Goal: Find specific page/section: Find specific page/section

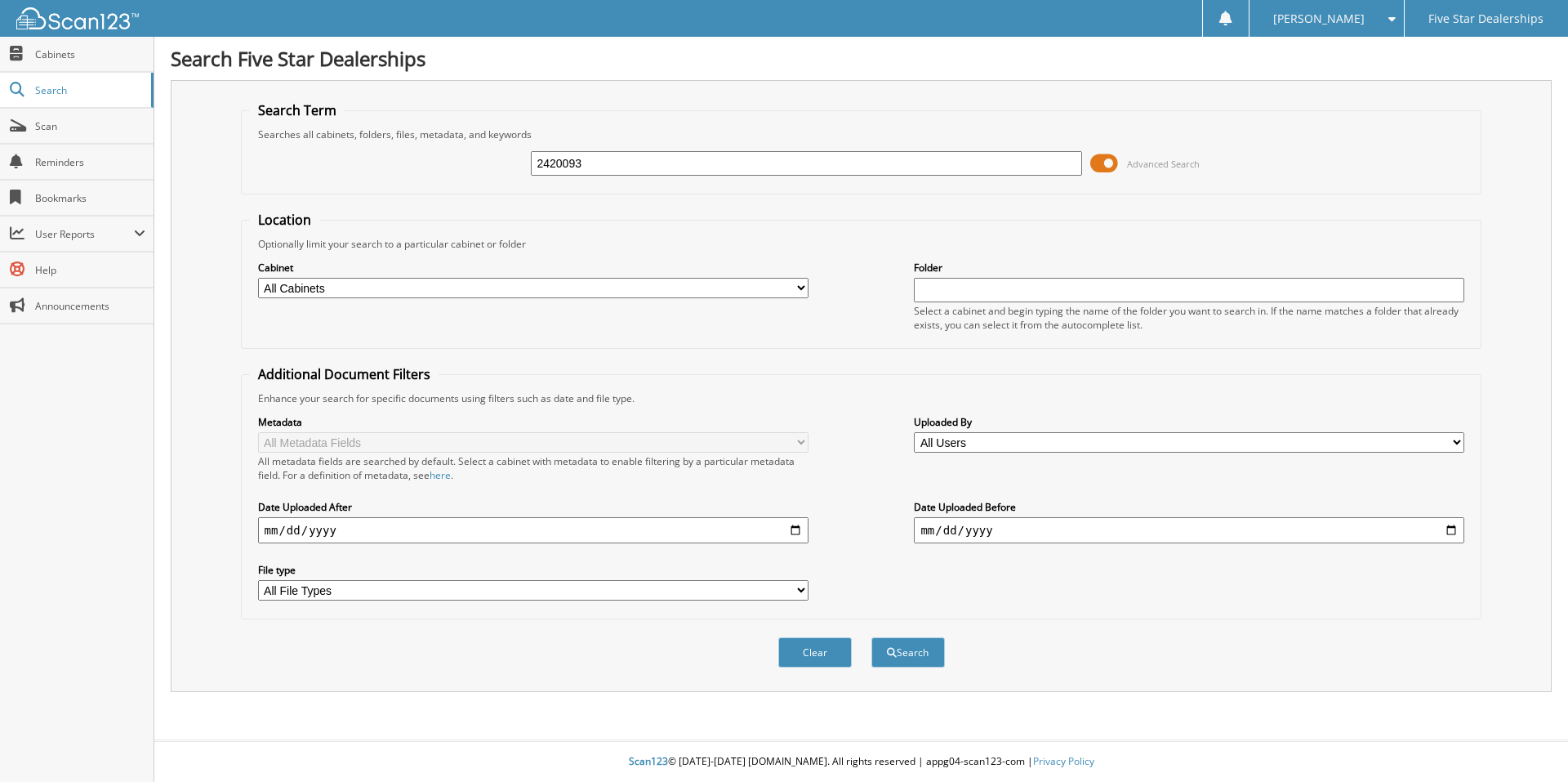
type input "2420093"
click at [872, 637] on button "Search" at bounding box center [909, 652] width 74 height 30
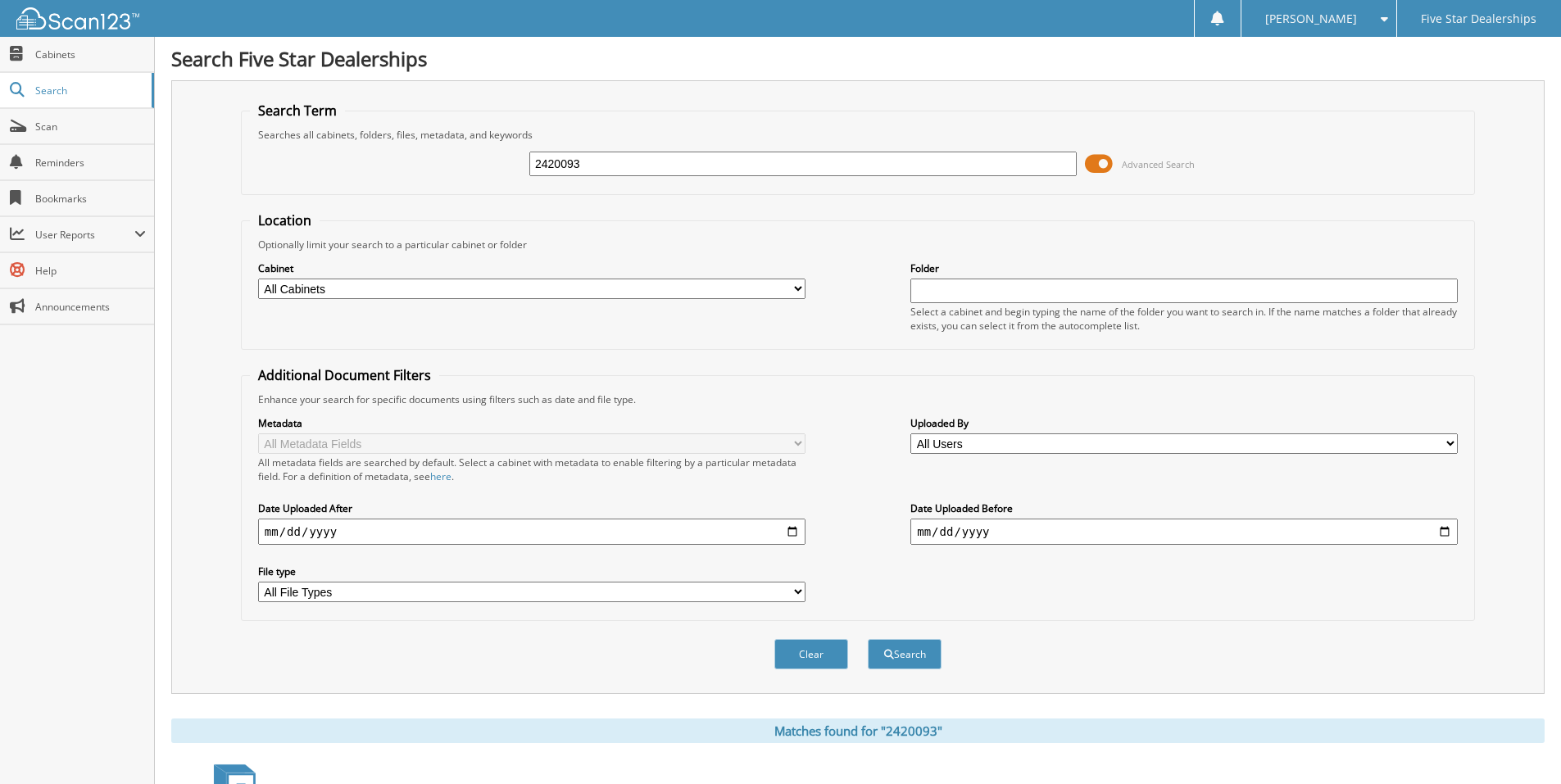
click at [868, 639] on button "Search" at bounding box center [905, 653] width 74 height 30
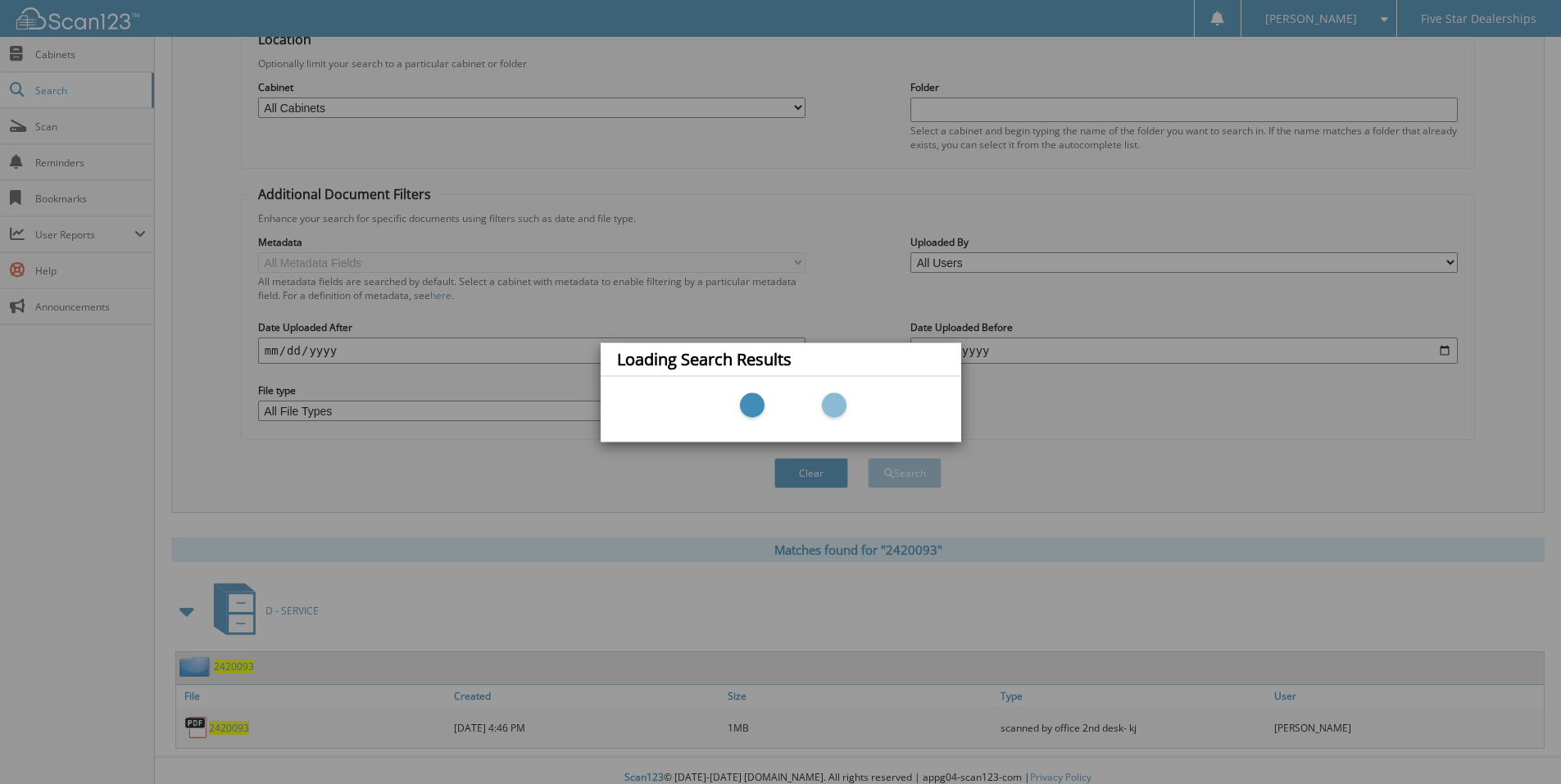
scroll to position [196, 0]
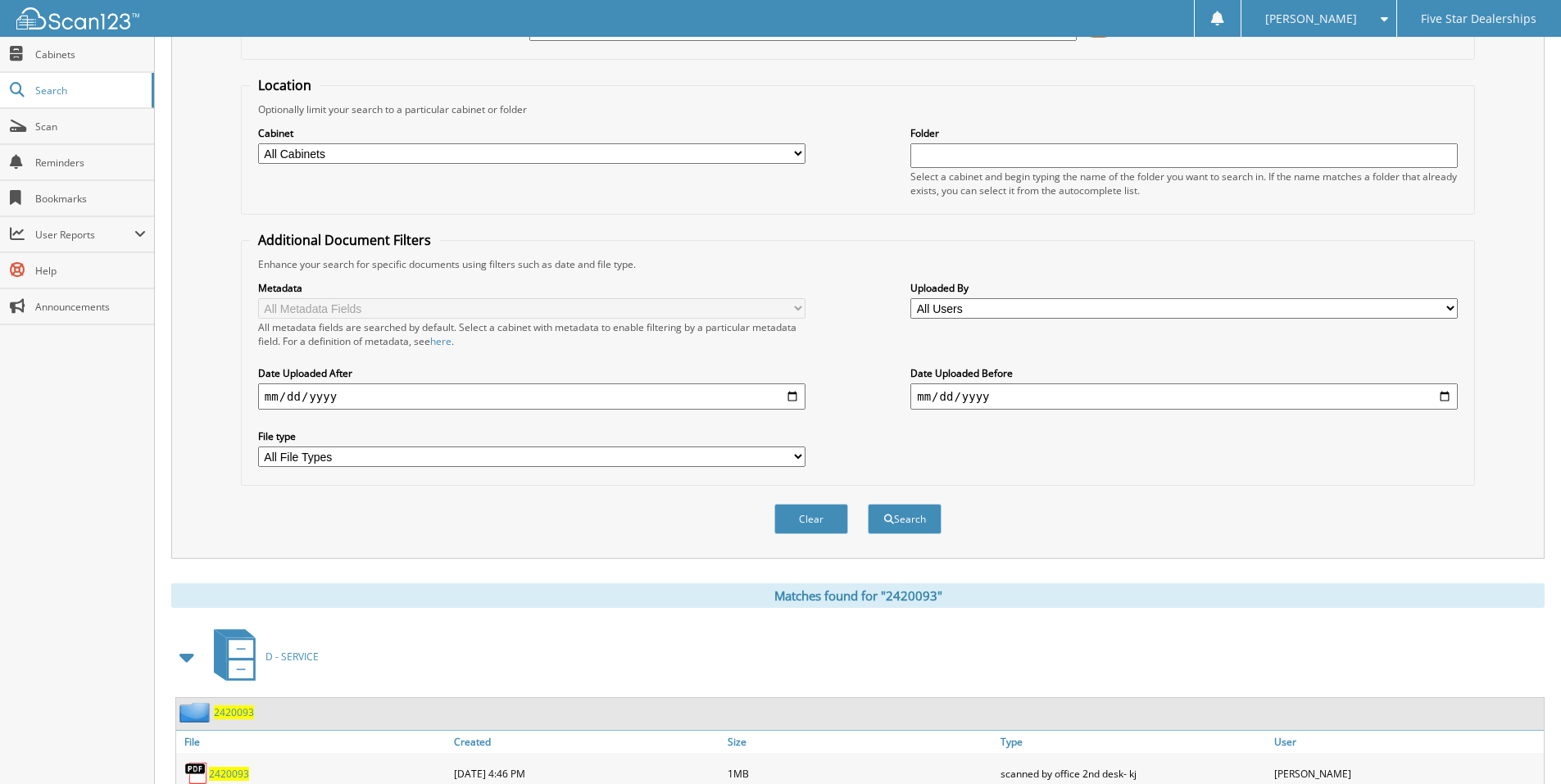
scroll to position [164, 0]
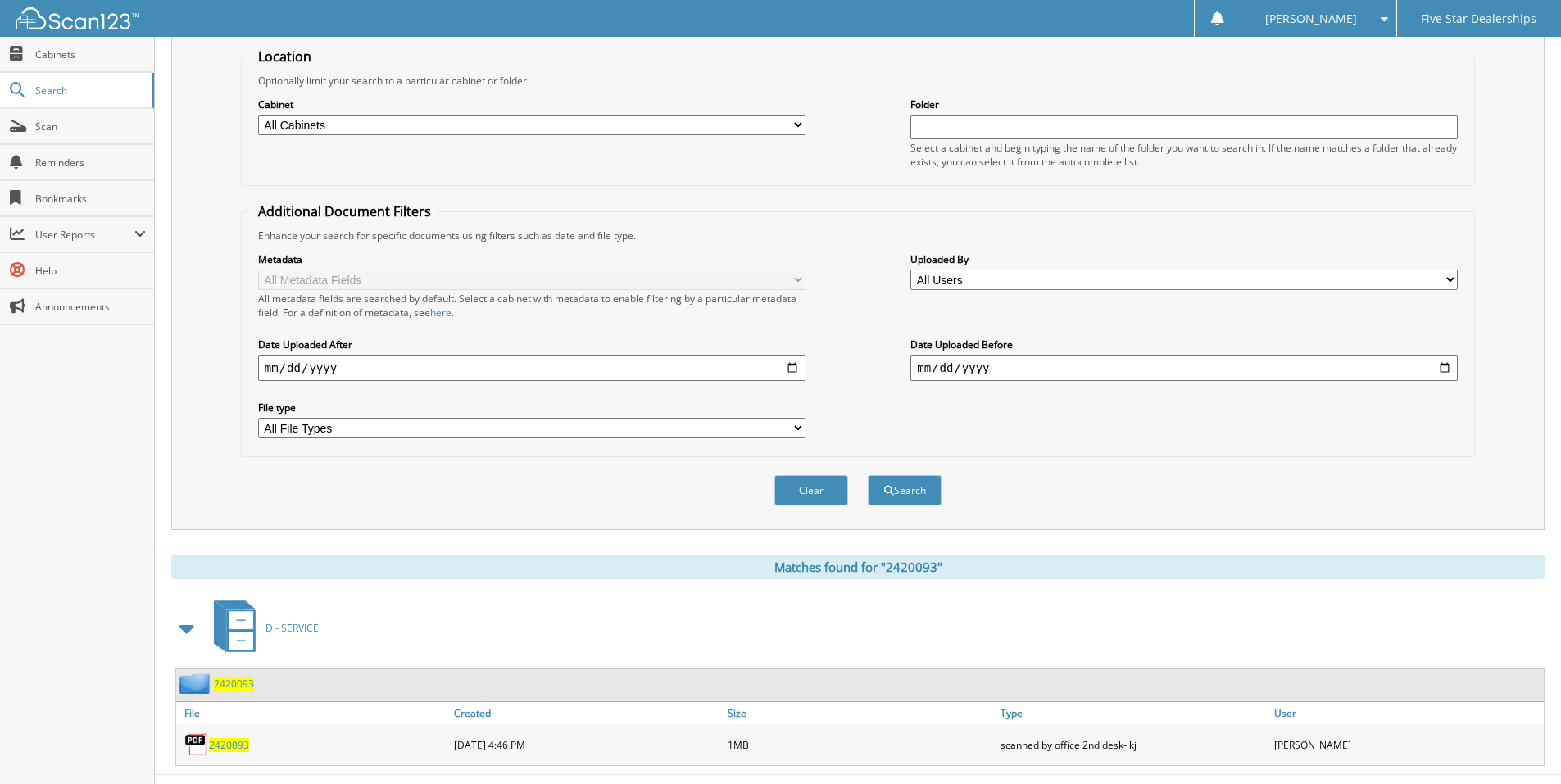
click at [222, 742] on span "2420093" at bounding box center [229, 744] width 40 height 14
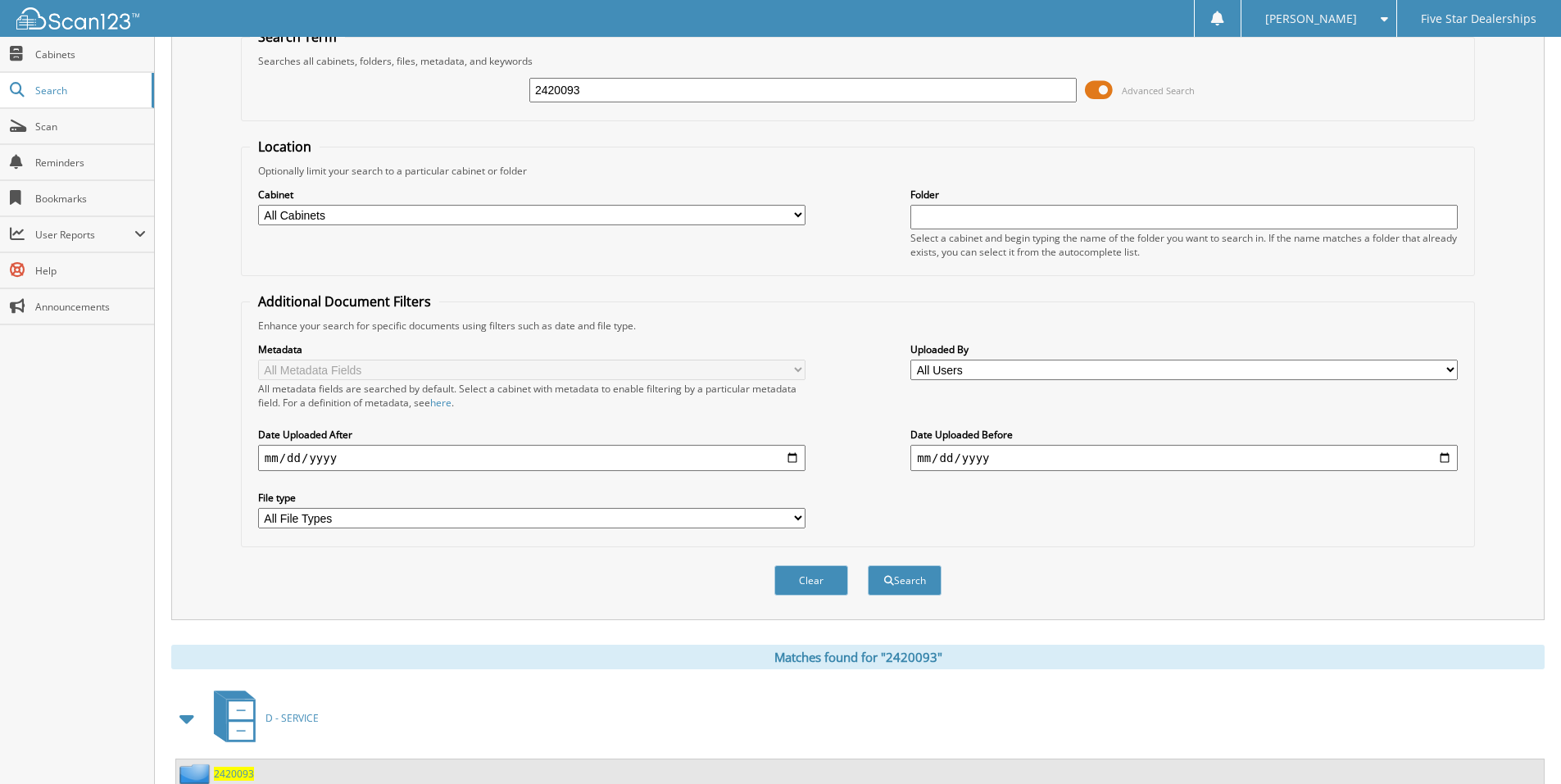
scroll to position [0, 0]
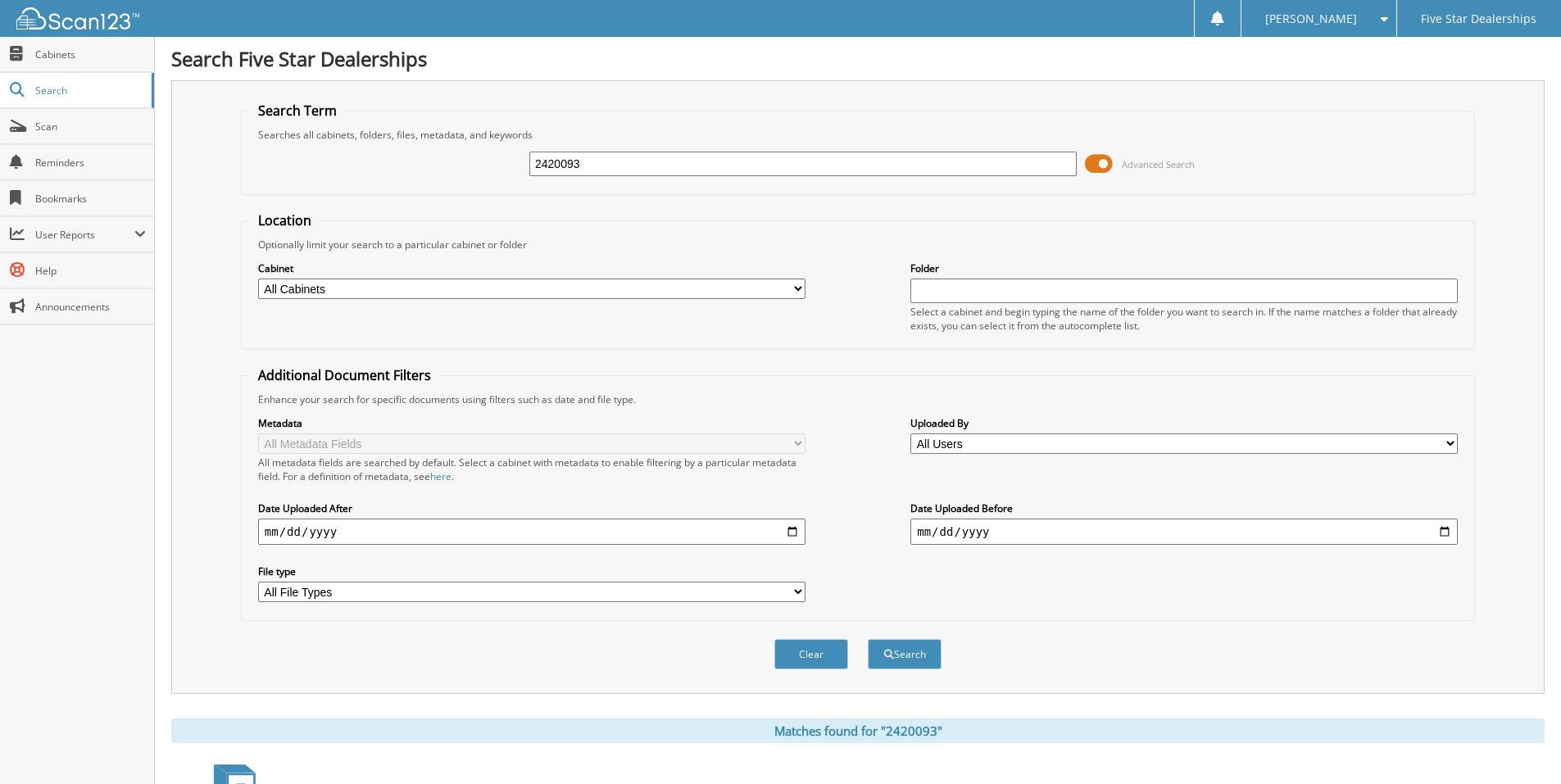
click at [643, 150] on div "2420093" at bounding box center [802, 164] width 547 height 27
click at [647, 168] on input "2420093" at bounding box center [802, 163] width 547 height 25
type input "2"
type input "2522655"
click at [868, 639] on button "Search" at bounding box center [905, 653] width 74 height 30
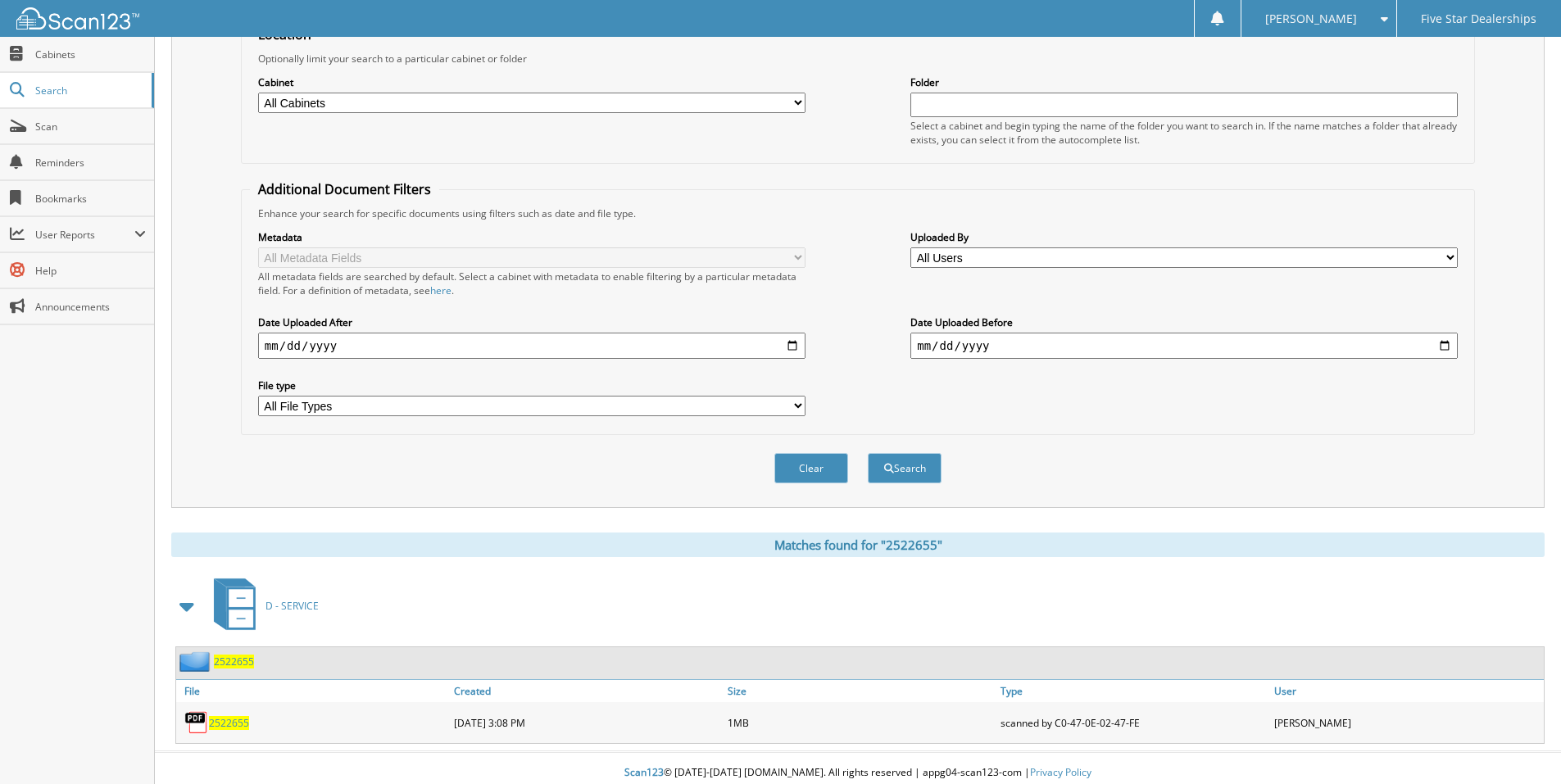
scroll to position [196, 0]
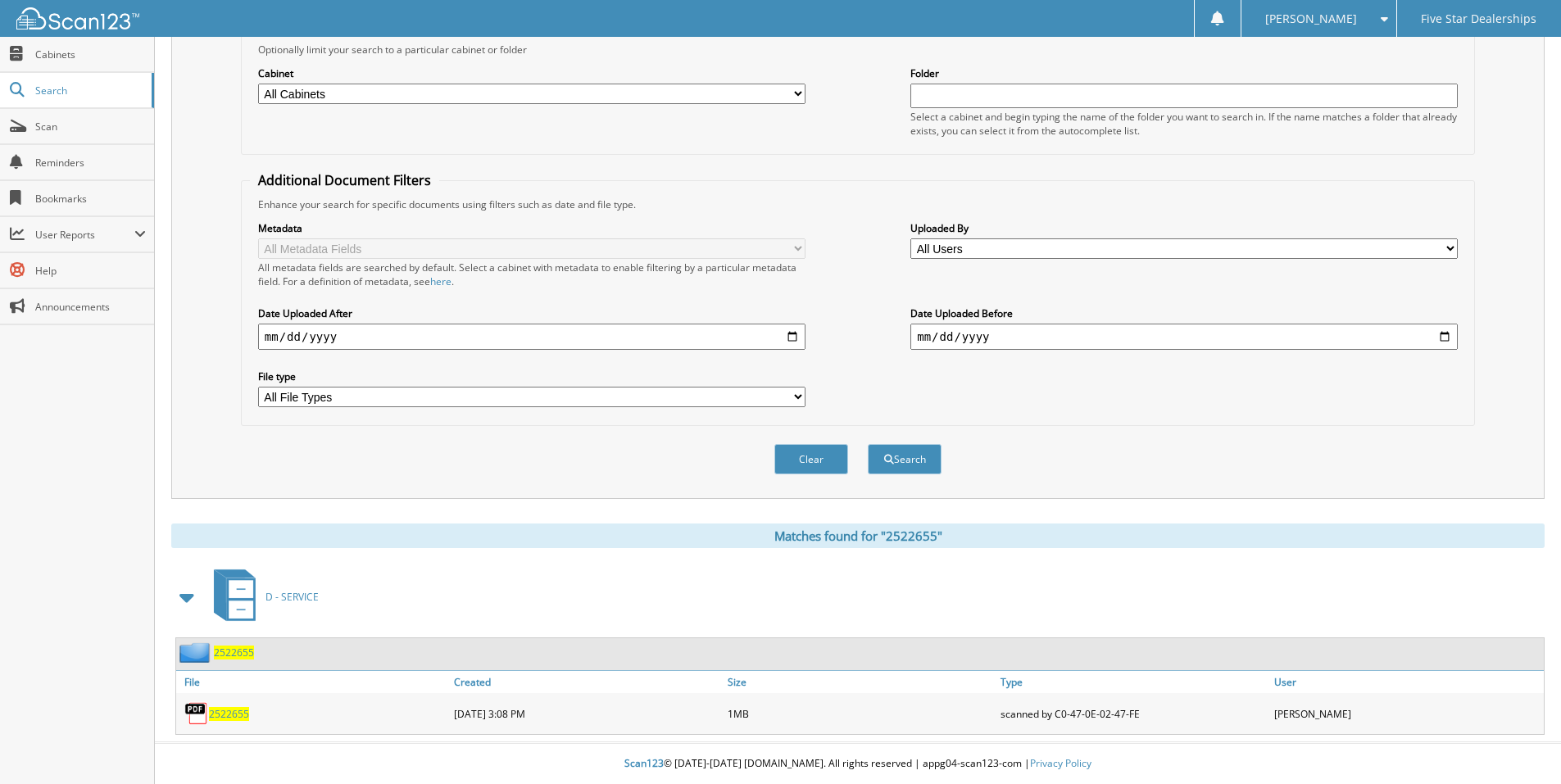
click at [229, 715] on span "2522655" at bounding box center [229, 714] width 40 height 14
